Goal: Task Accomplishment & Management: Complete application form

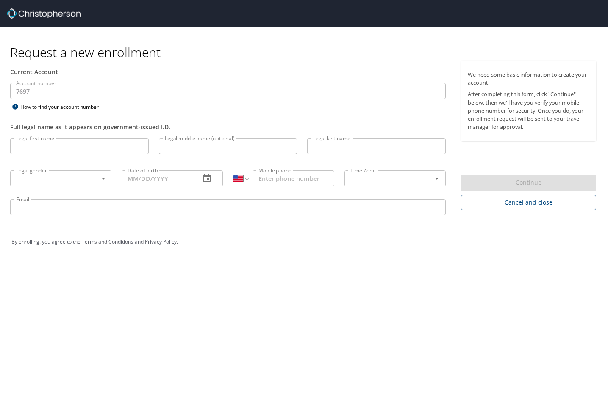
select select "US"
click at [70, 148] on input "Legal first name" at bounding box center [79, 146] width 138 height 16
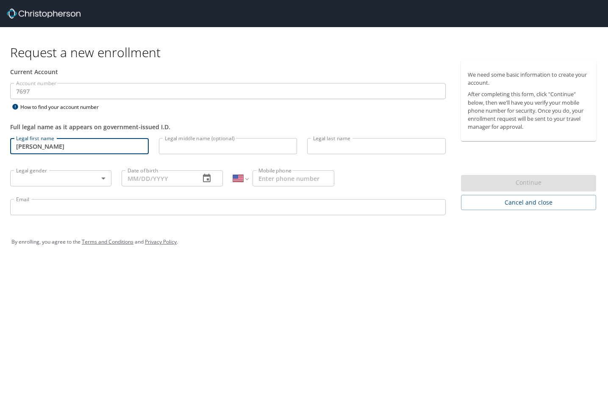
type input "[PERSON_NAME]"
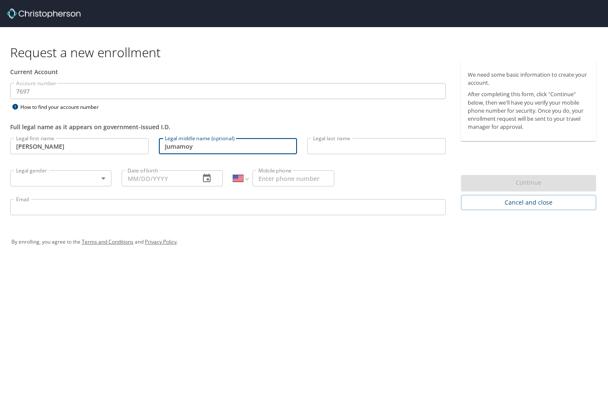
type input "Jumamoy"
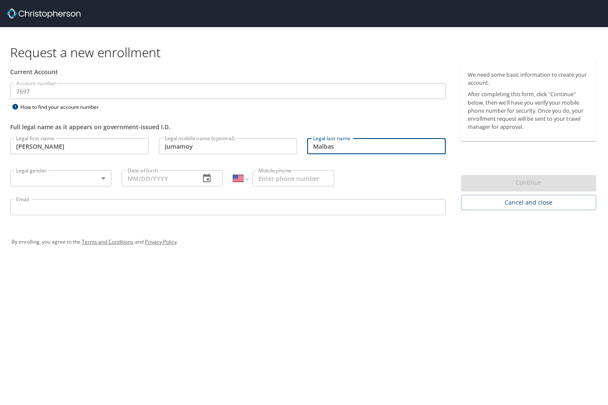
type input "Malbas"
click at [86, 175] on body "Request a new enrollment Current Account Account number 7697 Account number How…" at bounding box center [304, 202] width 608 height 405
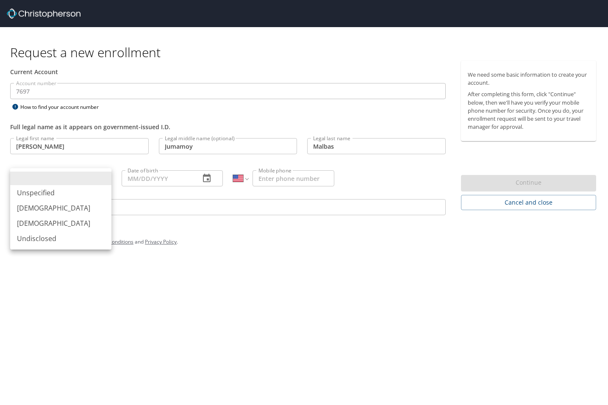
click at [50, 208] on li "[DEMOGRAPHIC_DATA]" at bounding box center [60, 207] width 101 height 15
type input "[DEMOGRAPHIC_DATA]"
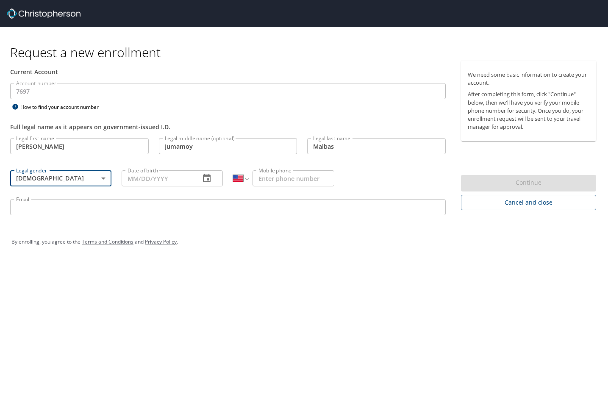
click at [160, 185] on input "Date of birth" at bounding box center [158, 178] width 72 height 16
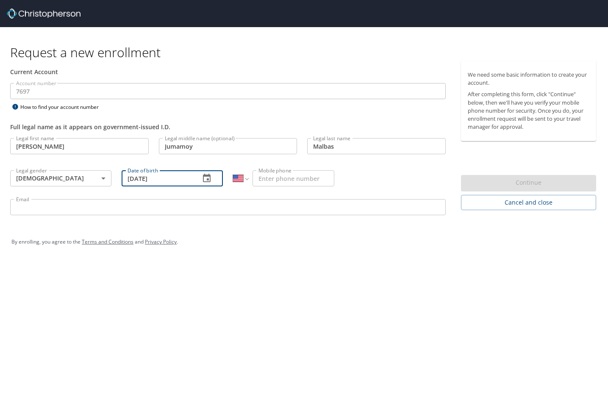
type input "[DATE]"
click at [329, 183] on input "Mobile phone" at bounding box center [293, 178] width 82 height 16
click at [246, 178] on select "International [GEOGRAPHIC_DATA] [GEOGRAPHIC_DATA] [GEOGRAPHIC_DATA] [GEOGRAPHIC…" at bounding box center [240, 178] width 15 height 16
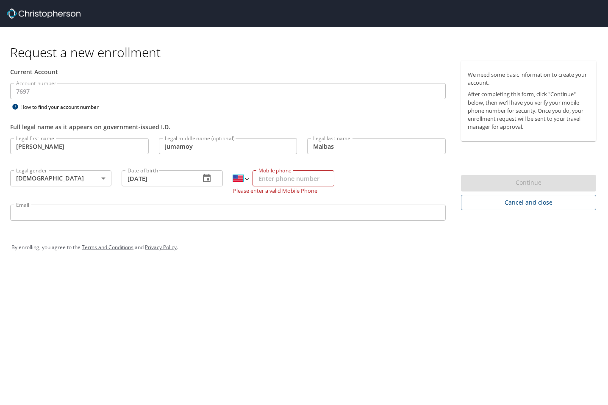
select select "PH"
click at [233, 170] on select "International [GEOGRAPHIC_DATA] [GEOGRAPHIC_DATA] [GEOGRAPHIC_DATA] [GEOGRAPHIC…" at bounding box center [240, 178] width 15 height 16
click at [285, 182] on input "Mobile phone" at bounding box center [293, 178] width 82 height 16
type input "0963 863 0496"
click at [353, 185] on div "Legal first name [PERSON_NAME] Legal first name Legal middle name (optional) [G…" at bounding box center [227, 180] width 445 height 95
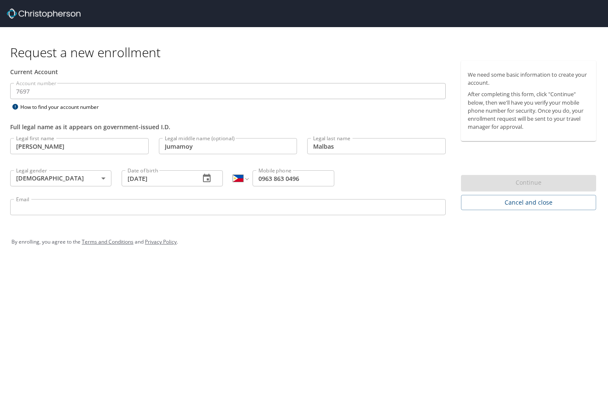
click at [183, 198] on div "Email Email" at bounding box center [227, 208] width 445 height 29
click at [173, 208] on input "Email" at bounding box center [227, 207] width 435 height 16
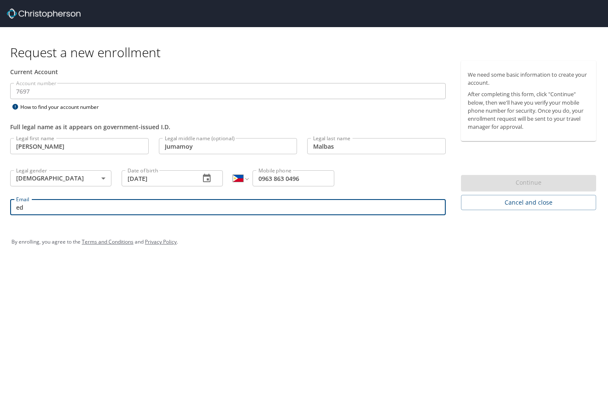
type input "e"
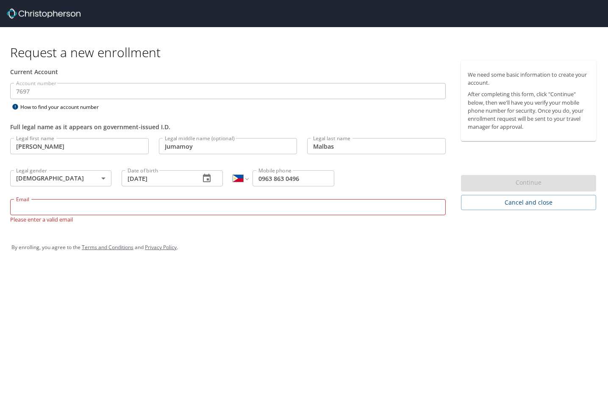
click at [224, 205] on input "Email" at bounding box center [227, 207] width 435 height 16
type input "edjoseph.malbas"
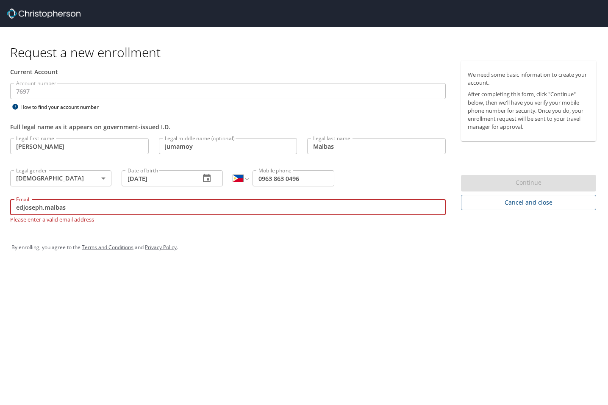
drag, startPoint x: 110, startPoint y: 207, endPoint x: -22, endPoint y: 219, distance: 132.3
click at [0, 219] on html "Request a new enrollment Current Account Account number 7697 Account number How…" at bounding box center [304, 202] width 608 height 405
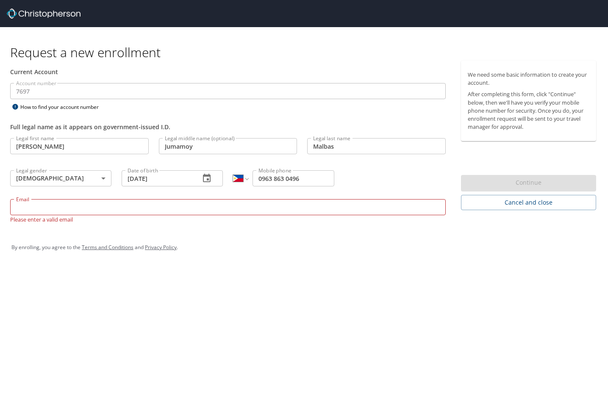
click at [159, 205] on input "Email" at bounding box center [227, 207] width 435 height 16
type input "e"
type input "E"
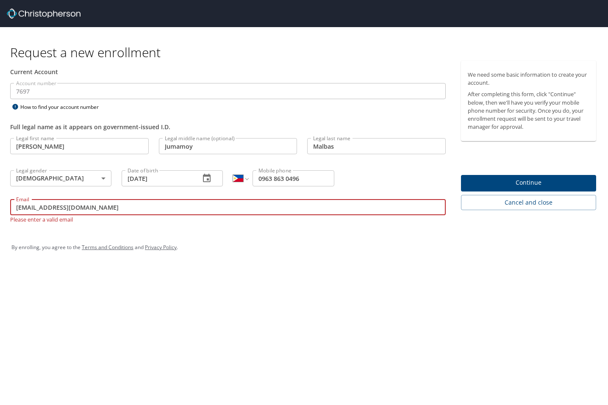
click at [59, 211] on input "[EMAIL_ADDRESS][DOMAIN_NAME]" at bounding box center [227, 207] width 435 height 16
type input "[EMAIL_ADDRESS][DOMAIN_NAME]"
click at [149, 233] on div "By enrolling, you agree to the Terms and Conditions and Privacy Policy ." at bounding box center [303, 247] width 597 height 38
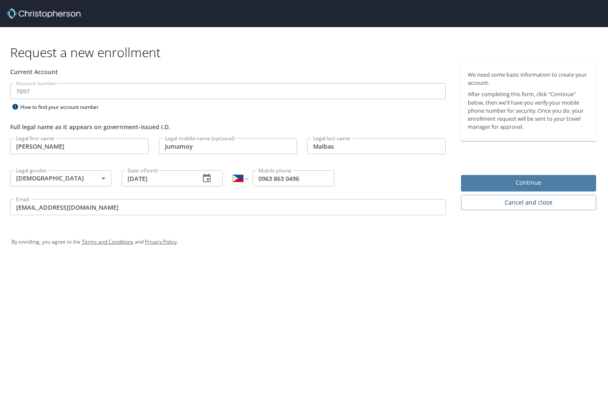
click at [522, 185] on span "Continue" at bounding box center [528, 182] width 122 height 11
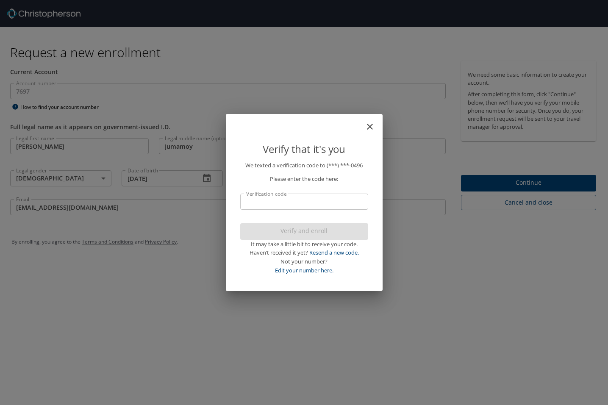
click at [309, 203] on input "Verification code" at bounding box center [304, 201] width 128 height 16
click at [293, 208] on input "Verification code" at bounding box center [304, 201] width 128 height 16
click at [320, 256] on link "Resend a new code." at bounding box center [334, 253] width 50 height 8
click at [368, 125] on icon "close" at bounding box center [370, 127] width 10 height 10
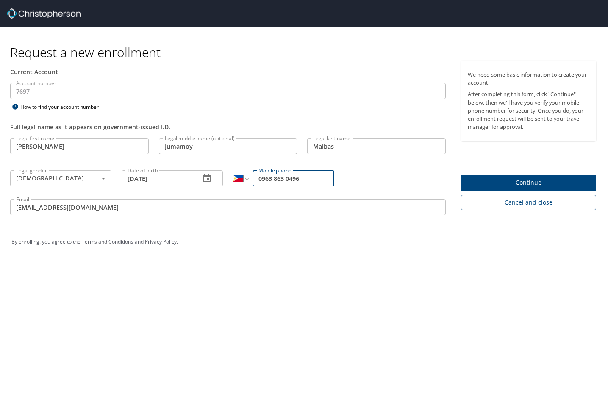
drag, startPoint x: 313, startPoint y: 177, endPoint x: 221, endPoint y: 179, distance: 92.3
click at [221, 179] on div "Legal first name [PERSON_NAME] Legal first name Legal middle name (optional) [G…" at bounding box center [227, 178] width 445 height 90
type input "0963 863 0496"
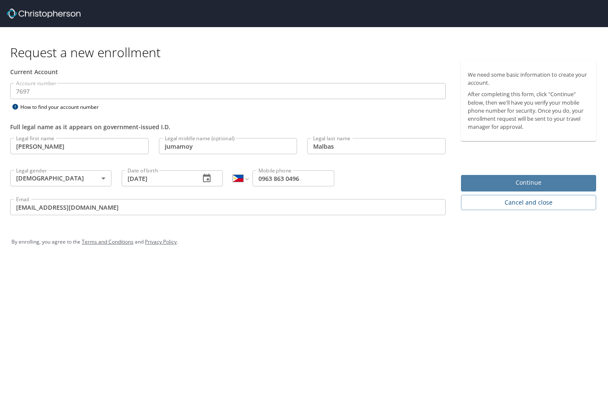
click at [489, 182] on span "Continue" at bounding box center [528, 182] width 122 height 11
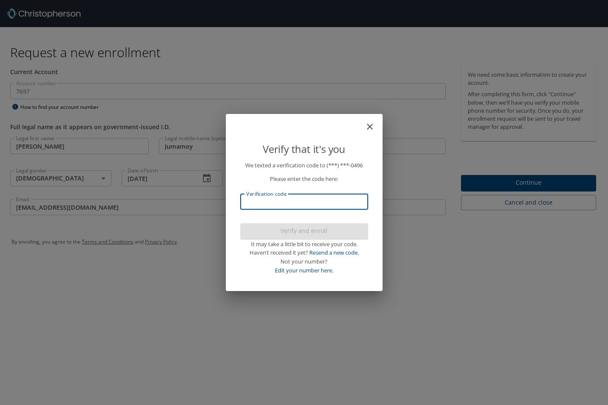
click at [299, 205] on input "Verification code" at bounding box center [304, 201] width 128 height 16
click at [366, 123] on div "Verify that it's you We texted a verification code to (***) ***- 0496 Please en…" at bounding box center [304, 202] width 157 height 177
drag, startPoint x: 366, startPoint y: 123, endPoint x: 370, endPoint y: 127, distance: 6.3
click at [370, 127] on icon "close" at bounding box center [370, 127] width 6 height 6
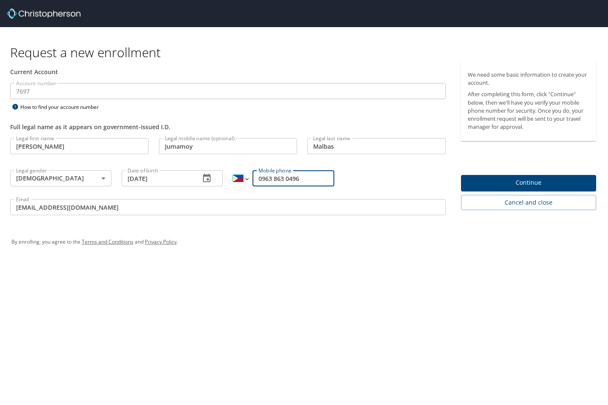
click at [247, 182] on select "International [GEOGRAPHIC_DATA] [GEOGRAPHIC_DATA] [GEOGRAPHIC_DATA] [GEOGRAPHIC…" at bounding box center [240, 178] width 15 height 16
select select "US"
click at [233, 170] on select "International [GEOGRAPHIC_DATA] [GEOGRAPHIC_DATA] [GEOGRAPHIC_DATA] [GEOGRAPHIC…" at bounding box center [240, 178] width 15 height 16
drag, startPoint x: 306, startPoint y: 175, endPoint x: 197, endPoint y: 177, distance: 108.4
click at [197, 177] on div "Legal first name [PERSON_NAME] Legal first name Legal middle name (optional) [G…" at bounding box center [227, 178] width 445 height 90
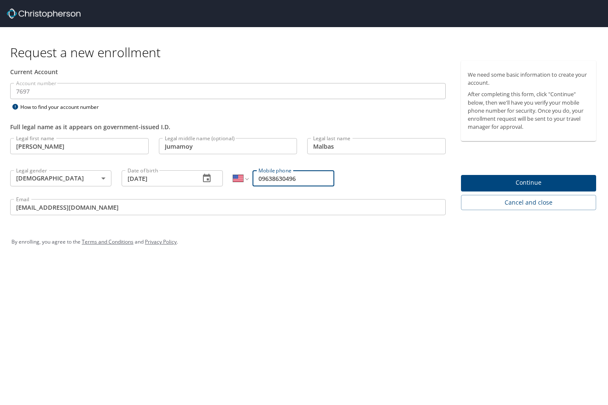
paste input "[PHONE_NUMBER]"
type input "[PHONE_NUMBER]"
click at [361, 180] on div "Legal first name [PERSON_NAME] Legal first name Legal middle name (optional) [G…" at bounding box center [227, 178] width 445 height 90
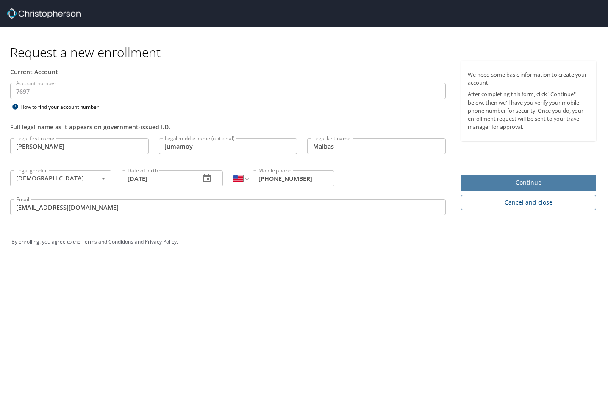
click at [507, 187] on span "Continue" at bounding box center [528, 182] width 122 height 11
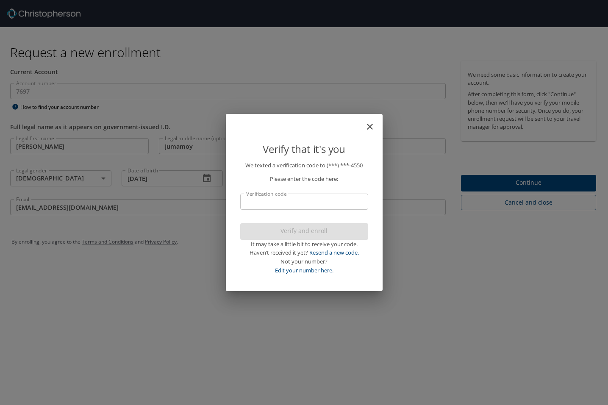
click at [319, 192] on p "We texted a verification code to (***) ***- 4550 Please enter the code here: Ve…" at bounding box center [304, 218] width 128 height 114
click at [318, 196] on input "Verification code" at bounding box center [304, 201] width 128 height 16
click at [285, 205] on input "Verification code" at bounding box center [304, 201] width 128 height 16
paste input "317059"
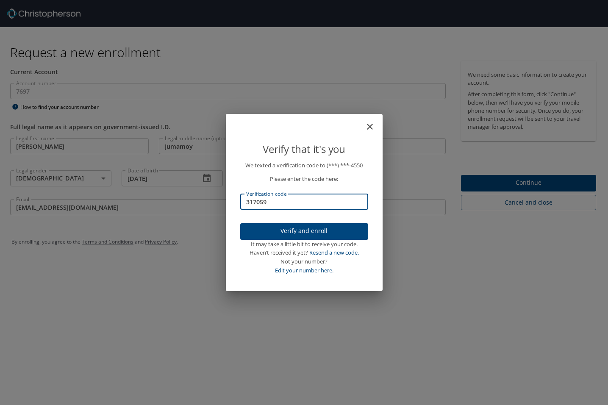
type input "317059"
click at [298, 234] on span "Verify and enroll" at bounding box center [304, 231] width 114 height 11
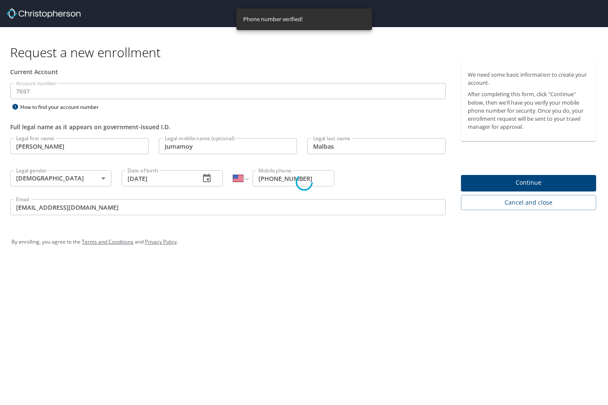
click at [434, 59] on div at bounding box center [304, 181] width 608 height 445
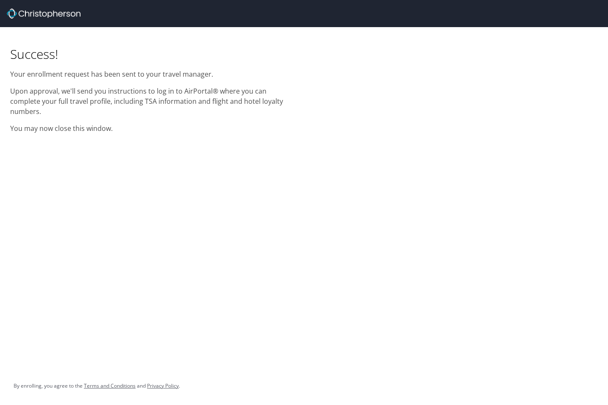
click at [383, 260] on div "Success! Your enrollment request has been sent to your travel manager. Upon app…" at bounding box center [304, 202] width 608 height 405
